Goal: Task Accomplishment & Management: Manage account settings

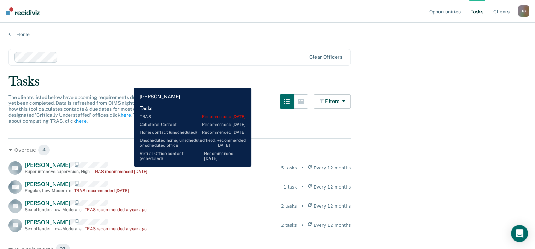
click at [129, 167] on div "[PERSON_NAME] Super-intensive supervision , High TRAS recommended [DATE]" at bounding box center [86, 168] width 123 height 12
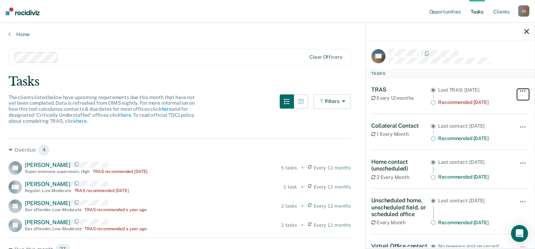
click at [518, 94] on button "button" at bounding box center [523, 94] width 12 height 11
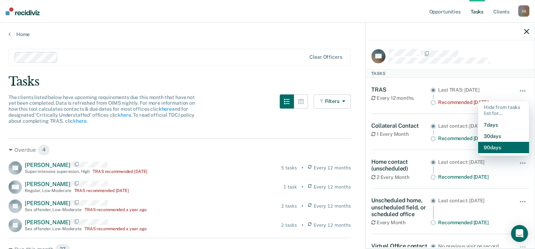
click at [494, 143] on button "90 days" at bounding box center [503, 147] width 51 height 11
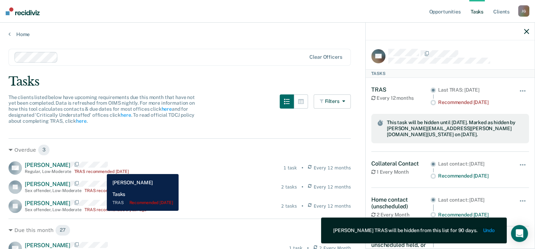
click at [102, 169] on div "[PERSON_NAME] Regular , Low-Moderate TRAS recommended [DATE]" at bounding box center [77, 168] width 104 height 12
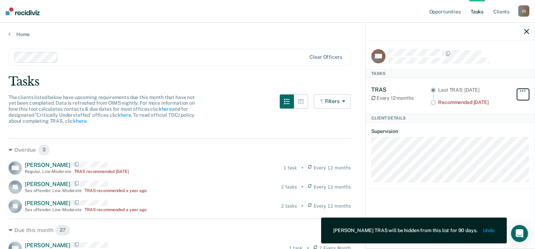
click at [521, 90] on span "button" at bounding box center [520, 90] width 1 height 1
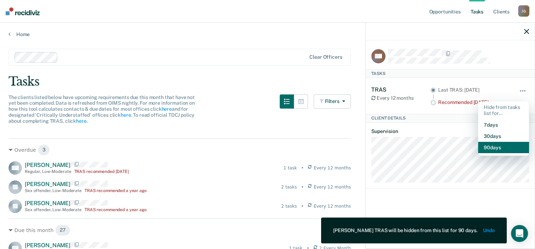
click at [498, 145] on button "90 days" at bounding box center [503, 147] width 51 height 11
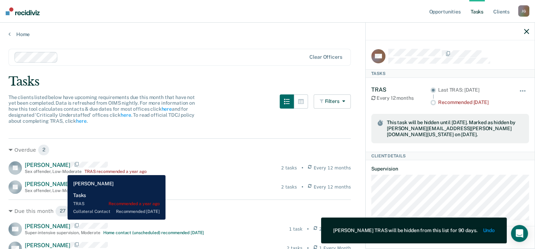
click at [62, 170] on div "Sex offender , Low-Moderate" at bounding box center [53, 171] width 57 height 5
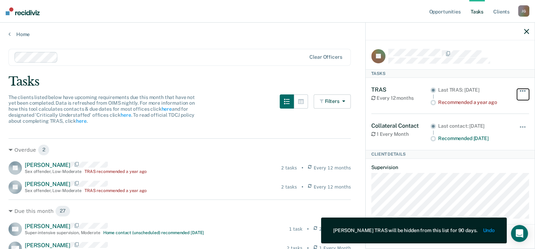
click at [525, 92] on button "button" at bounding box center [523, 94] width 12 height 11
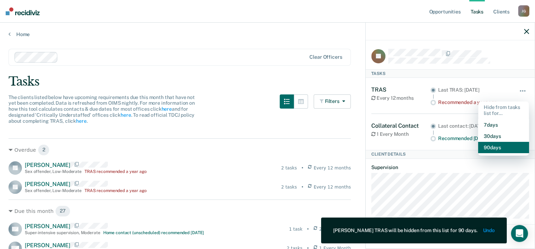
click at [501, 150] on button "90 days" at bounding box center [503, 147] width 51 height 11
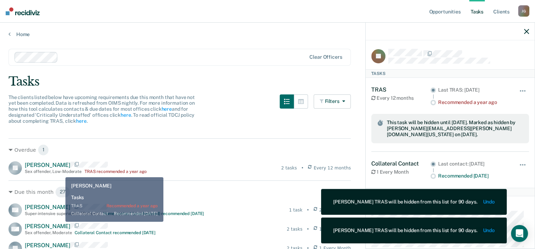
click at [55, 170] on div "Sex offender , Low-Moderate" at bounding box center [53, 171] width 57 height 5
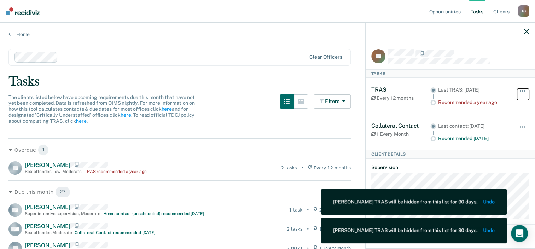
click at [526, 91] on button "button" at bounding box center [523, 94] width 12 height 11
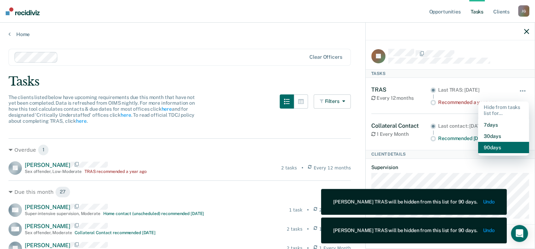
click at [500, 148] on button "90 days" at bounding box center [503, 147] width 51 height 11
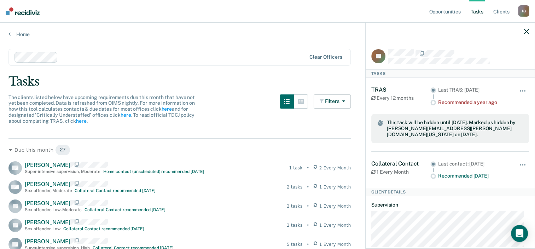
click at [526, 22] on div "Opportunities Tasks Client s [PERSON_NAME] [PERSON_NAME] Profile How it works L…" at bounding box center [479, 11] width 102 height 23
click at [526, 31] on icon "button" at bounding box center [526, 31] width 5 height 5
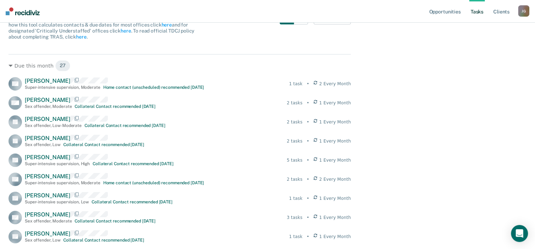
scroll to position [41, 0]
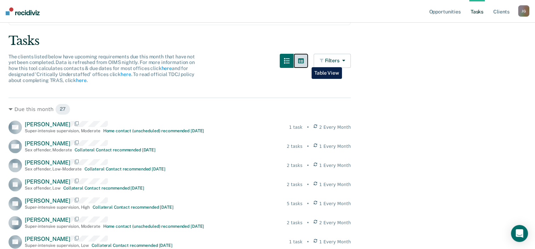
click at [304, 62] on icon "button" at bounding box center [301, 61] width 6 height 6
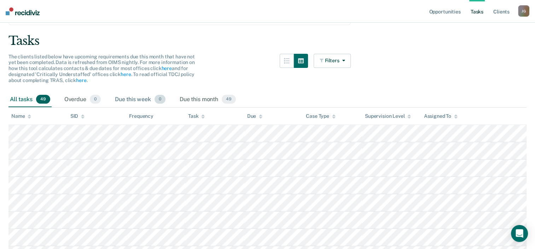
click at [129, 102] on div "Due this week 0" at bounding box center [140, 100] width 53 height 16
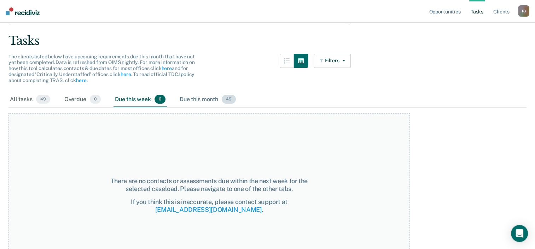
click at [203, 97] on div "Due this month 49" at bounding box center [207, 100] width 59 height 16
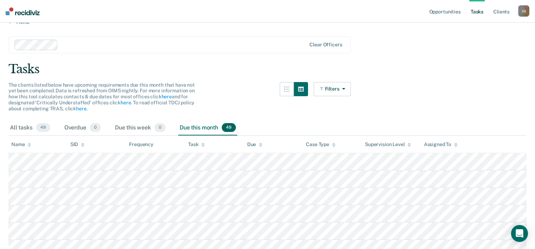
scroll to position [0, 0]
